Goal: Task Accomplishment & Management: Manage account settings

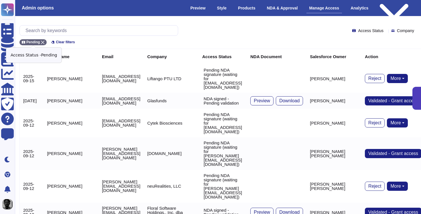
click at [42, 42] on icon at bounding box center [42, 42] width 3 height 3
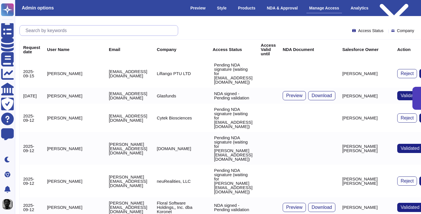
click at [68, 32] on input "text" at bounding box center [100, 30] width 155 height 10
paste input "[PERSON_NAME][EMAIL_ADDRESS][DOMAIN_NAME]"
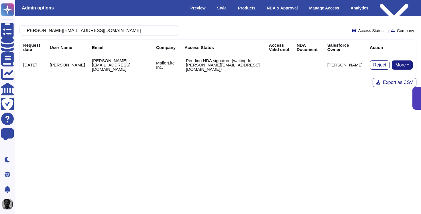
type input "[PERSON_NAME][EMAIL_ADDRESS][DOMAIN_NAME]"
click at [402, 64] on button "More" at bounding box center [401, 64] width 21 height 9
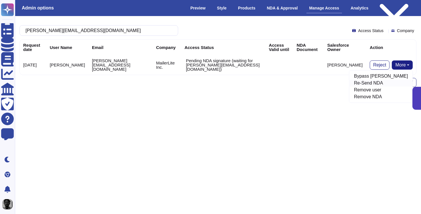
click at [384, 82] on link "Re-Send NDA" at bounding box center [380, 83] width 63 height 7
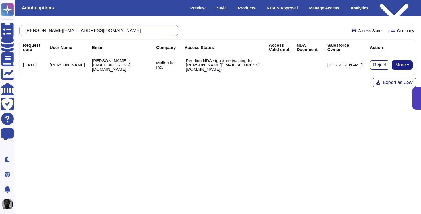
click at [145, 30] on input "[PERSON_NAME][EMAIL_ADDRESS][DOMAIN_NAME]" at bounding box center [97, 30] width 149 height 10
paste input "[PERSON_NAME][EMAIL_ADDRESS][PERSON_NAME][DOMAIN_NAME]"
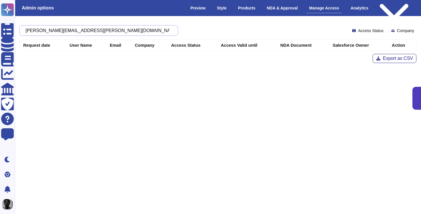
type input "[PERSON_NAME][EMAIL_ADDRESS][PERSON_NAME][DOMAIN_NAME]"
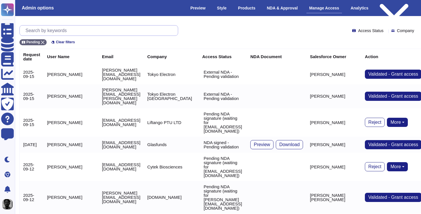
click at [144, 30] on input "text" at bounding box center [100, 30] width 155 height 10
click at [43, 43] on icon at bounding box center [42, 42] width 3 height 3
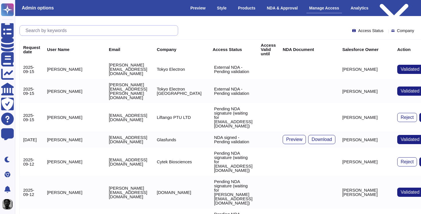
click at [48, 34] on input "text" at bounding box center [100, 30] width 155 height 10
paste input "[PERSON_NAME][EMAIL_ADDRESS][PERSON_NAME][DOMAIN_NAME]"
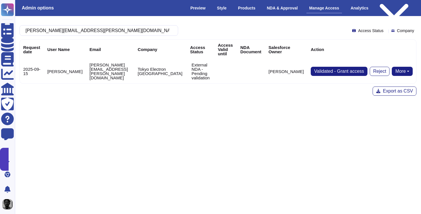
type input "[PERSON_NAME][EMAIL_ADDRESS][PERSON_NAME][DOMAIN_NAME]"
click at [404, 72] on button "More" at bounding box center [401, 71] width 21 height 9
click at [385, 88] on link "Send NDA" at bounding box center [380, 89] width 63 height 7
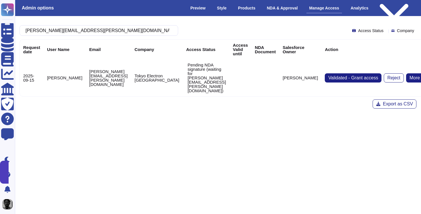
click at [414, 73] on button "More" at bounding box center [416, 77] width 21 height 9
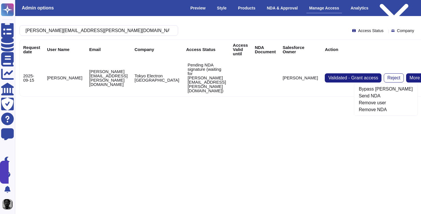
click at [246, 120] on html "Questionnaires Knowledge Base Documents Analytics CAIQ / SIG Trust Center Help …" at bounding box center [210, 80] width 421 height 160
